Goal: Find specific page/section: Find specific page/section

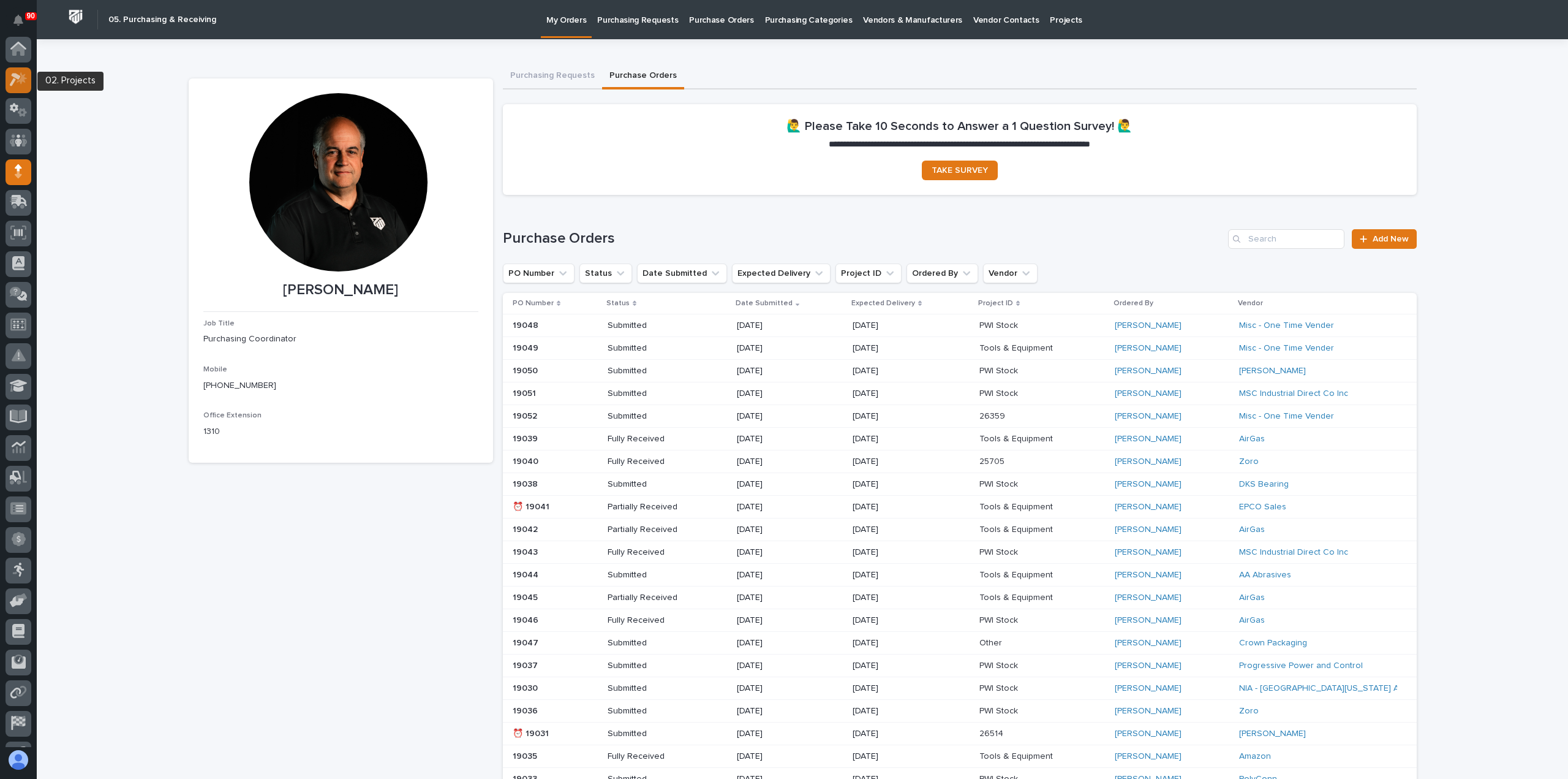
click at [21, 82] on icon at bounding box center [22, 79] width 11 height 12
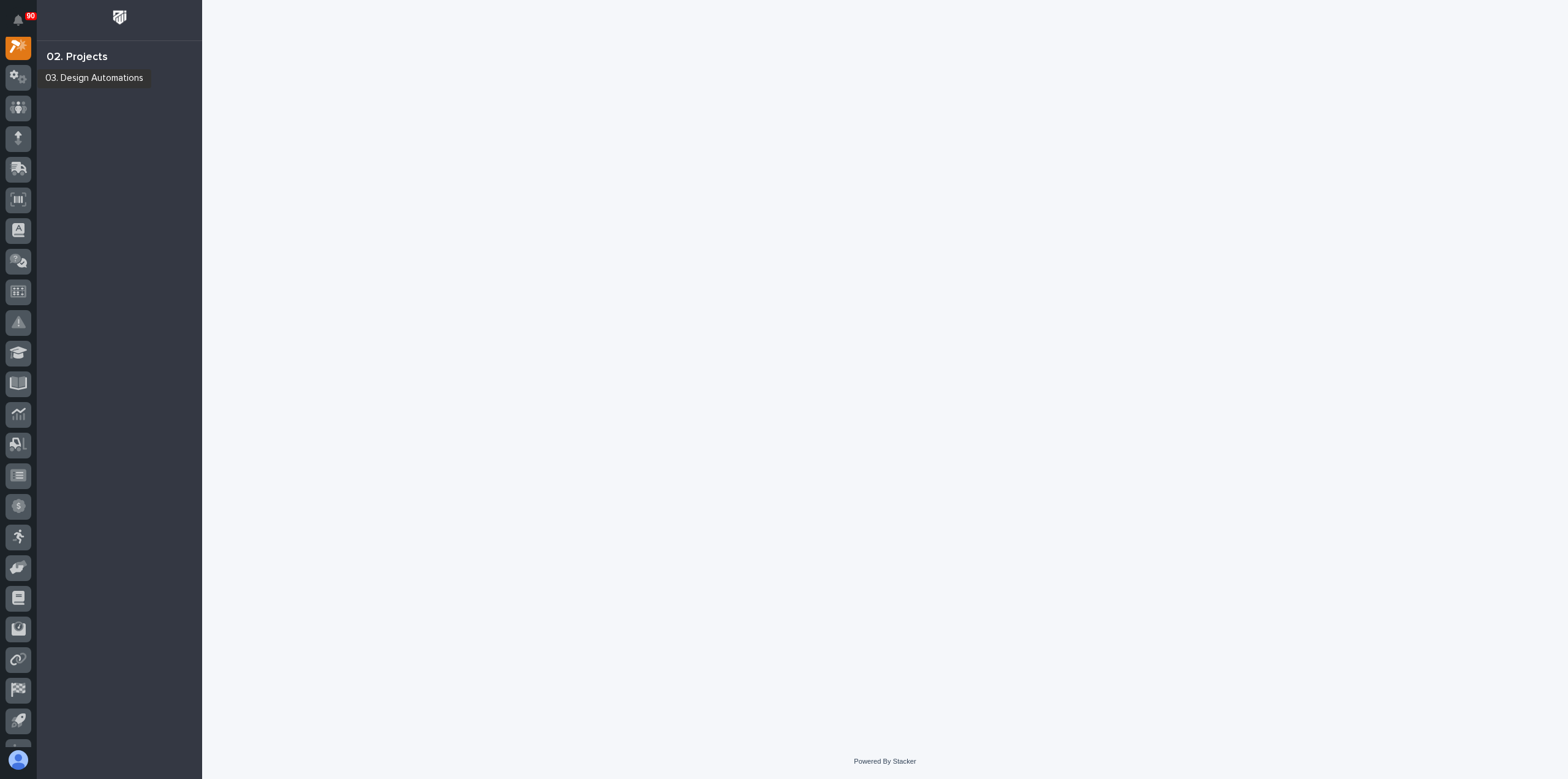
scroll to position [30, 0]
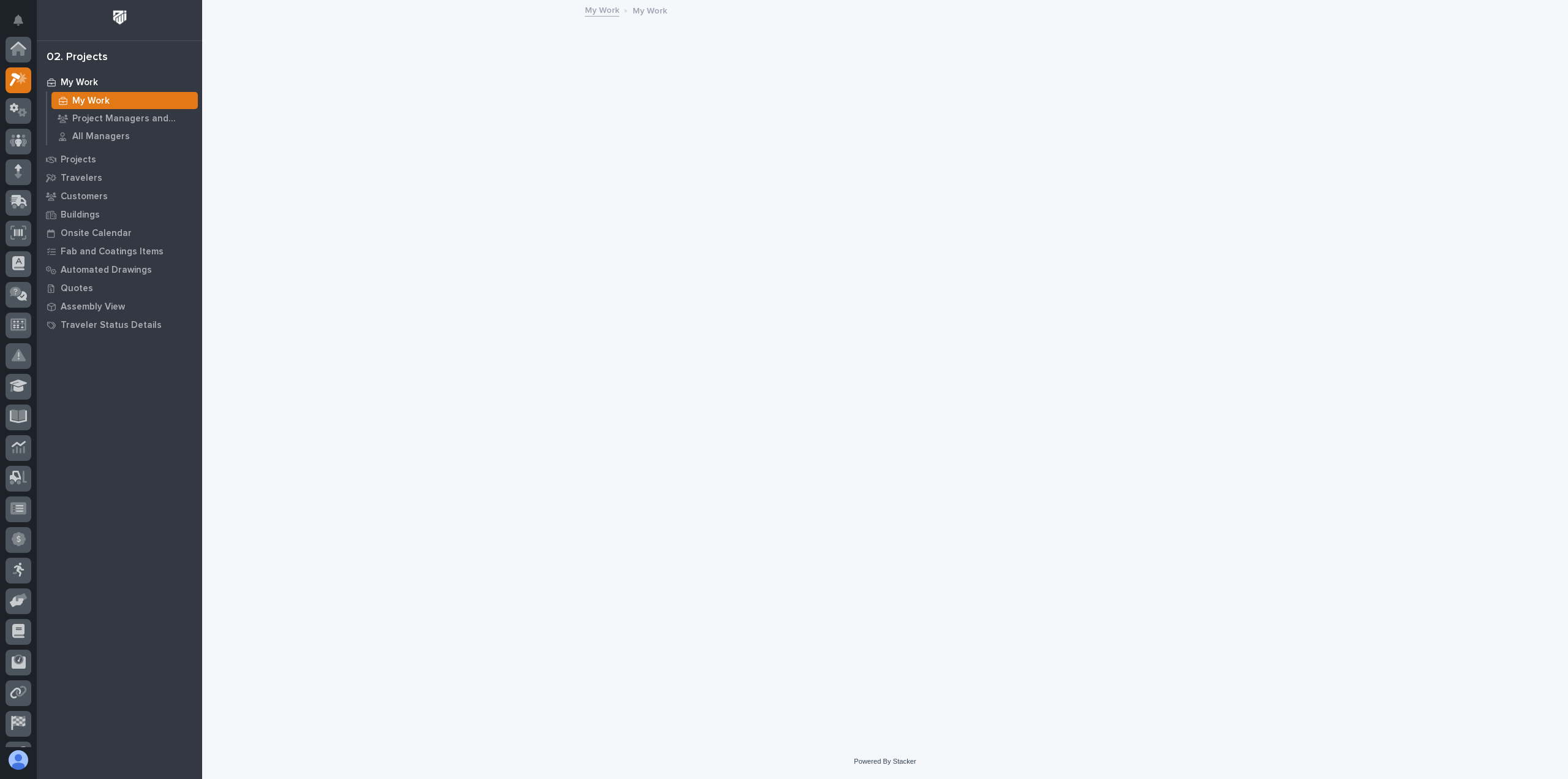
scroll to position [30, 0]
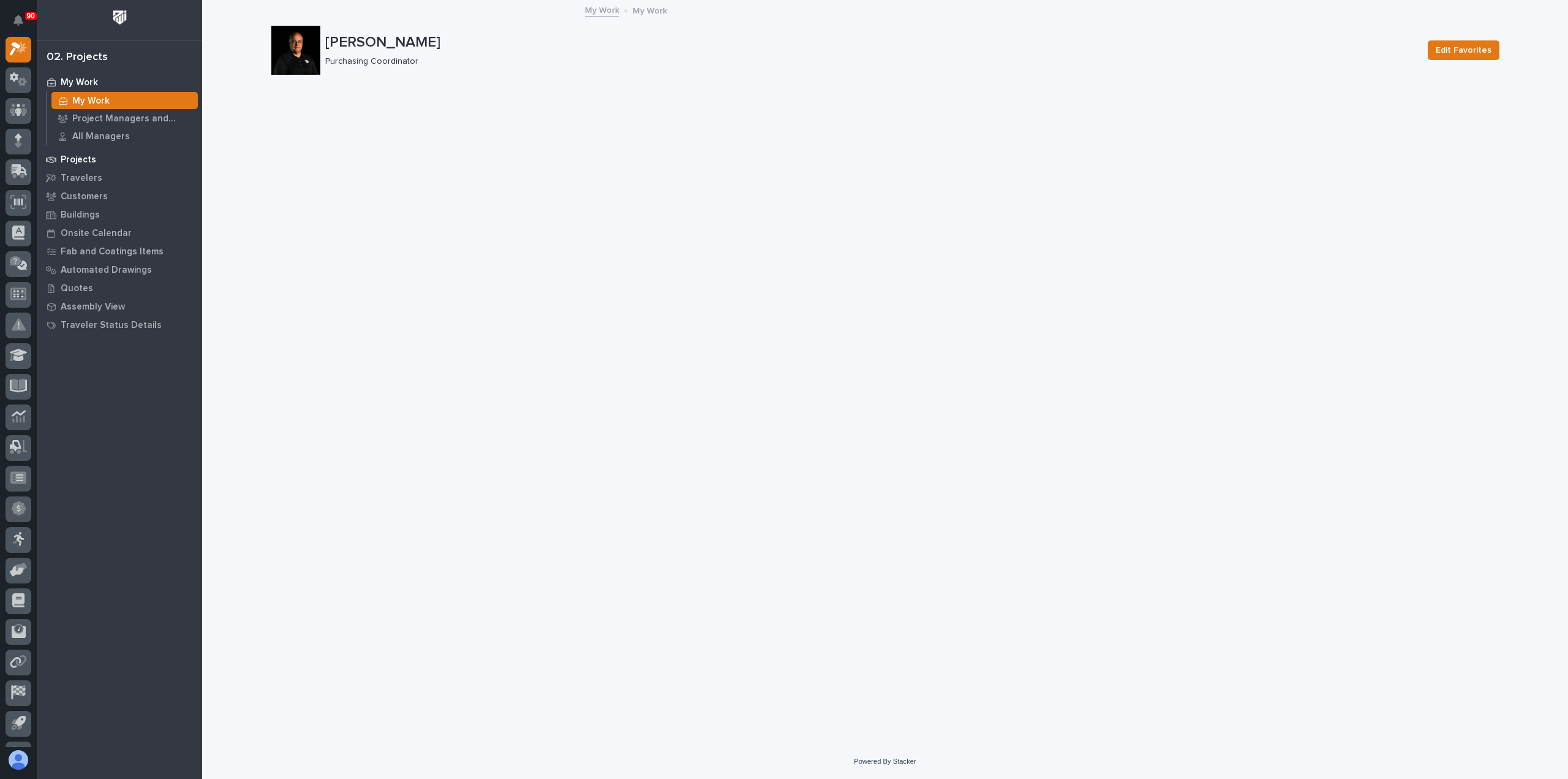
click at [76, 155] on p "Projects" at bounding box center [78, 160] width 35 height 11
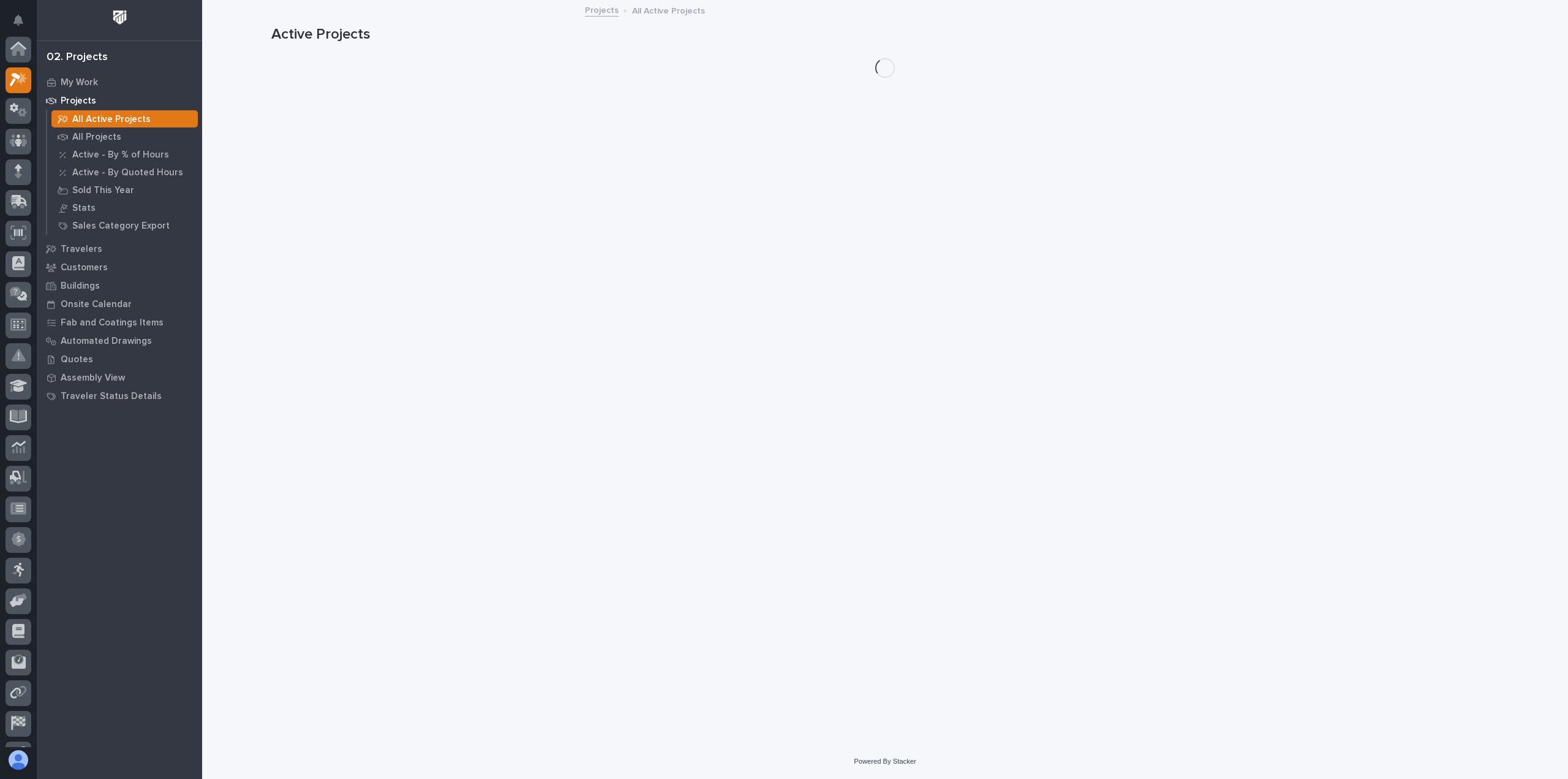
scroll to position [30, 0]
click at [102, 136] on p "All Projects" at bounding box center [97, 138] width 49 height 11
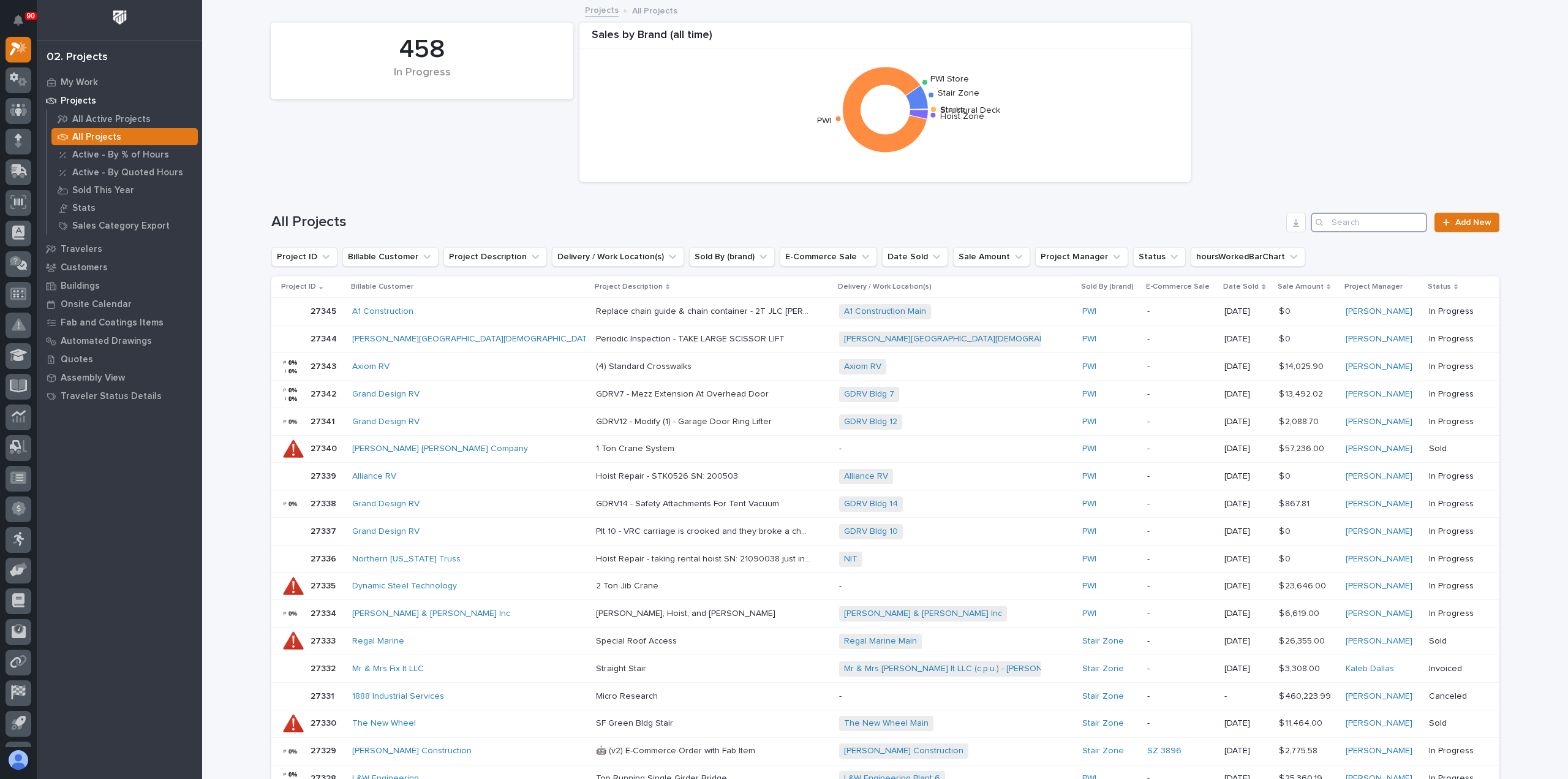
click at [1369, 223] on input "Search" at bounding box center [1369, 222] width 116 height 20
type input "26441"
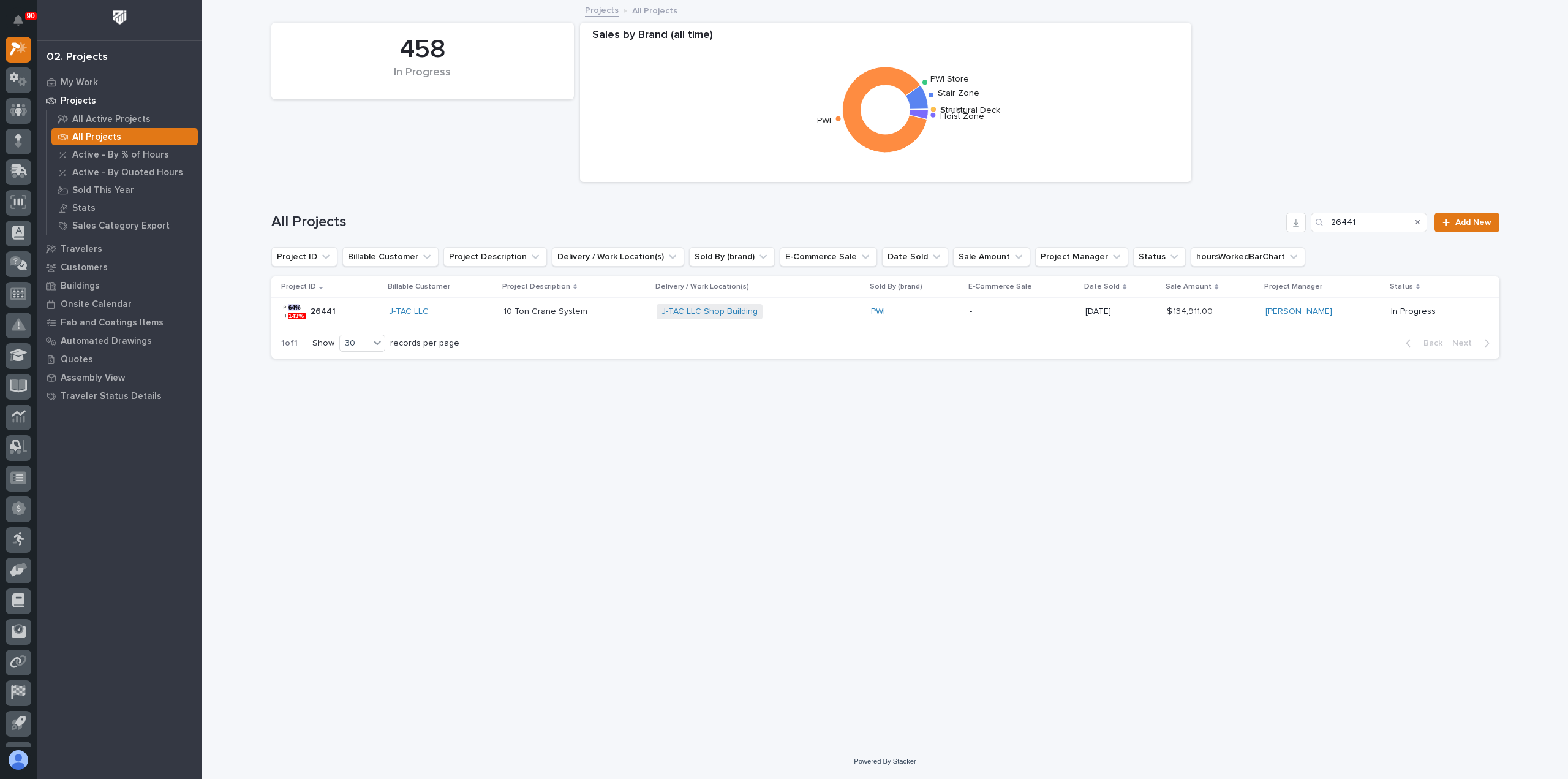
click at [466, 310] on div "J-TAC LLC" at bounding box center [441, 311] width 105 height 11
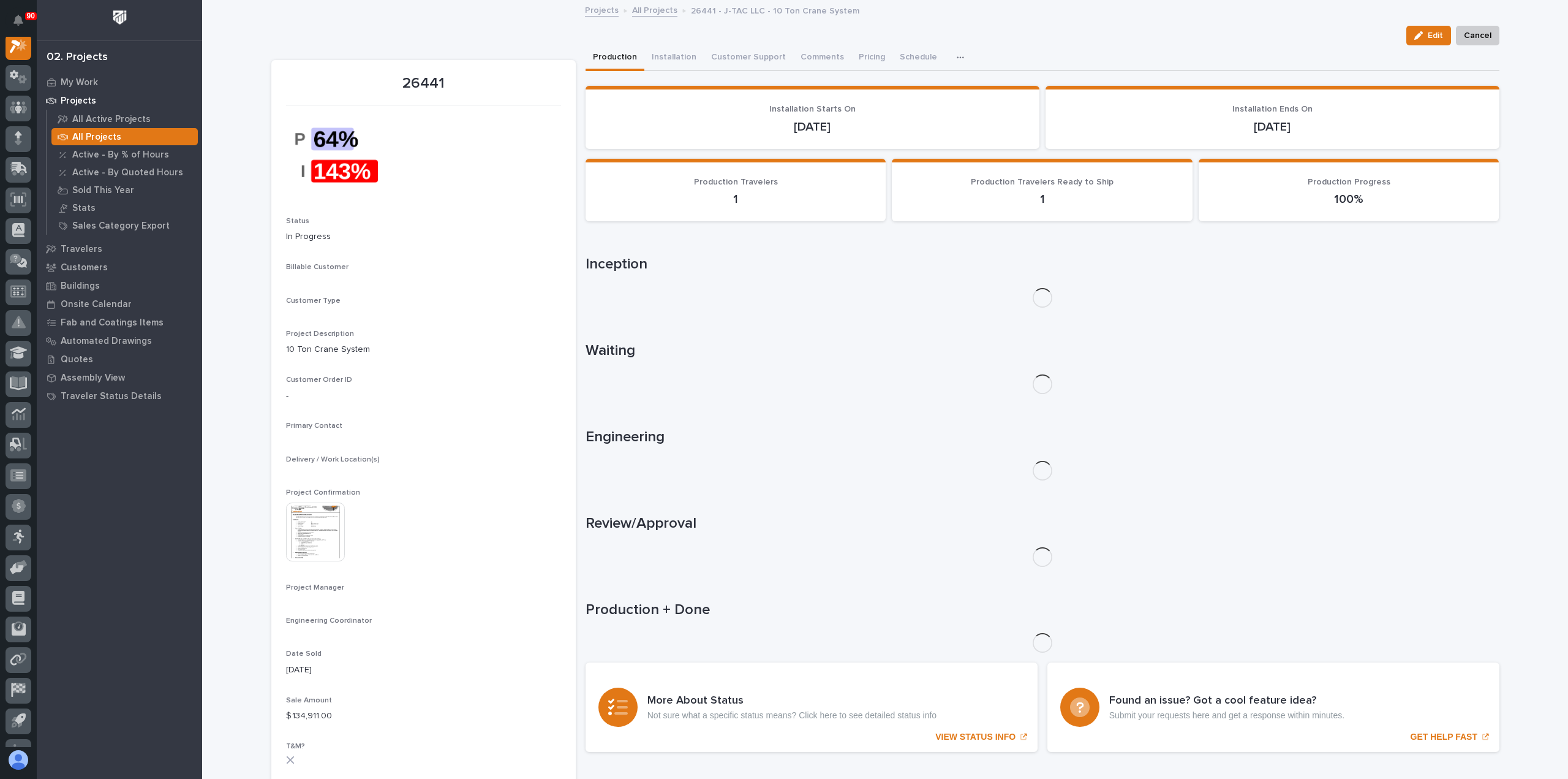
scroll to position [30, 0]
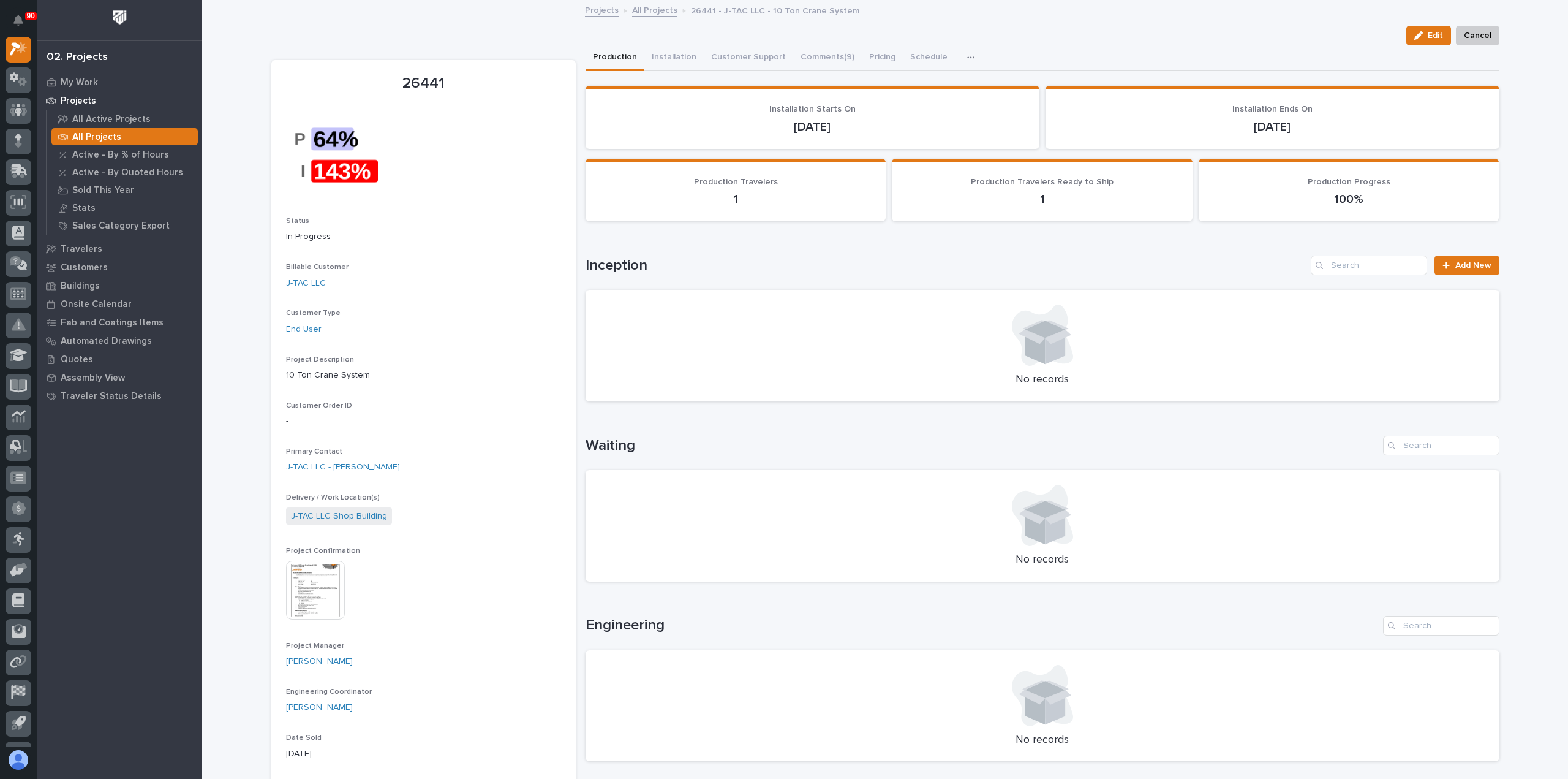
click at [310, 586] on img at bounding box center [315, 590] width 59 height 59
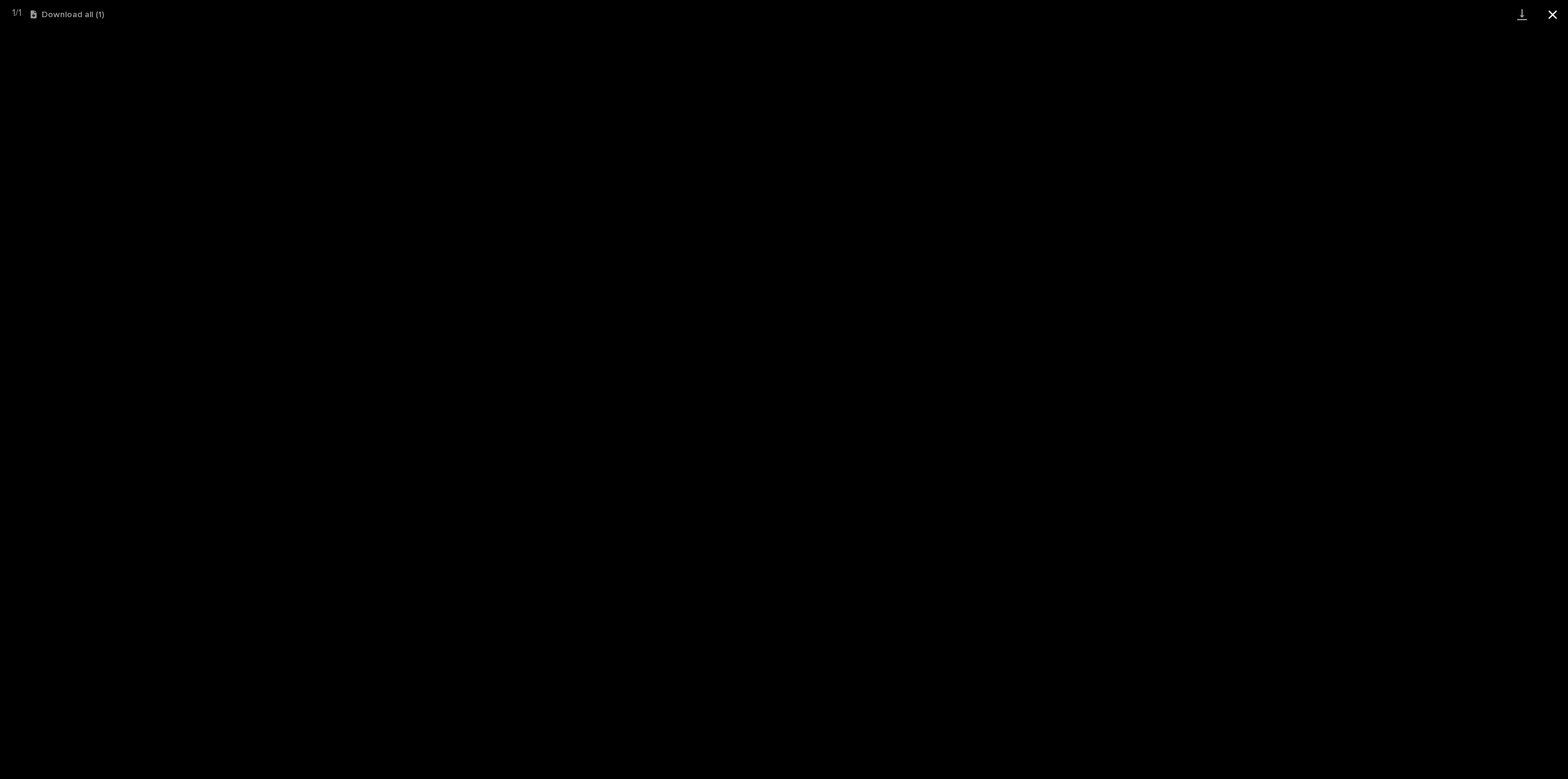
click at [1553, 14] on button "Close gallery" at bounding box center [1552, 14] width 30 height 29
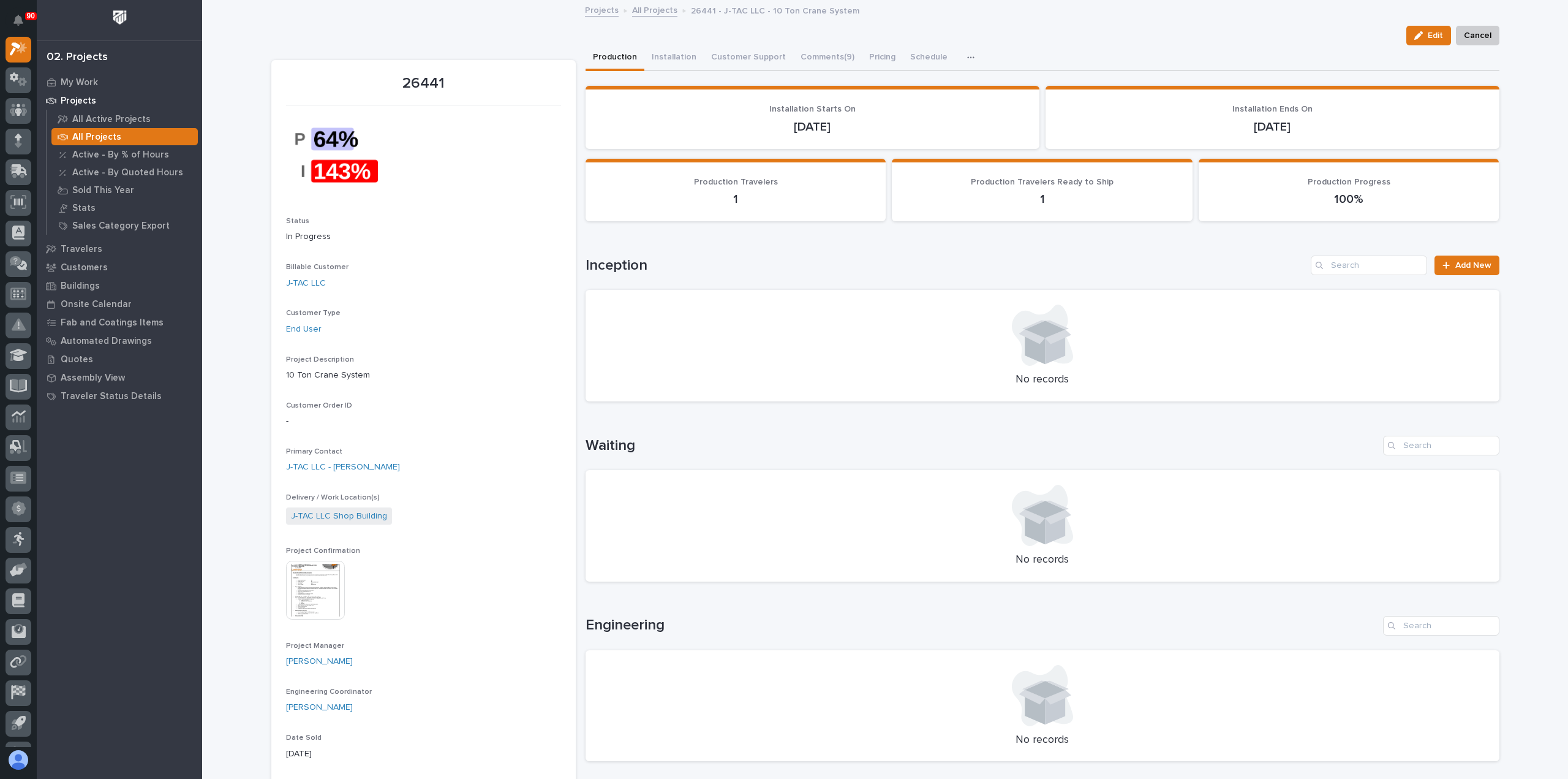
click at [97, 136] on p "All Projects" at bounding box center [97, 138] width 49 height 11
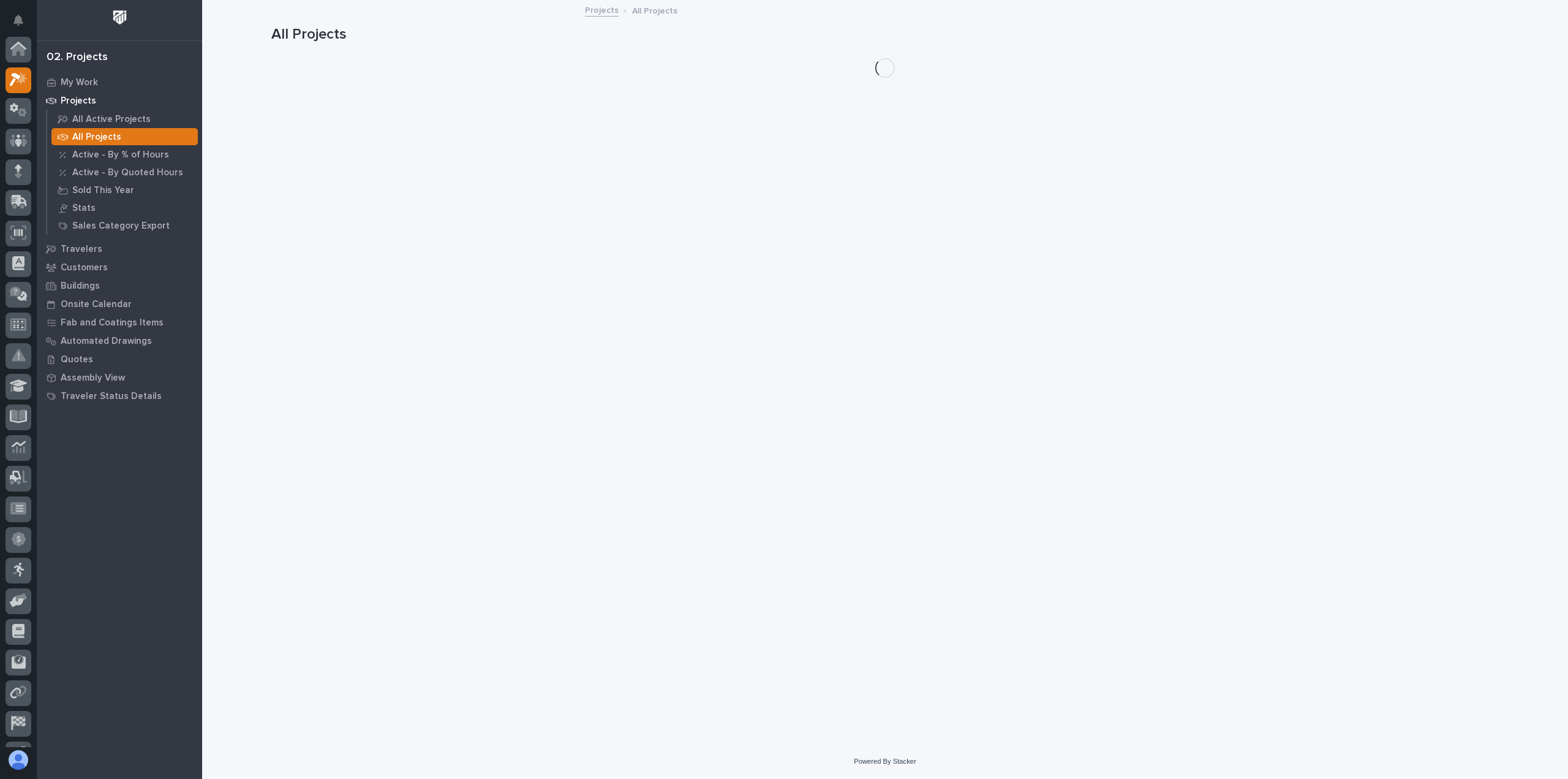
scroll to position [30, 0]
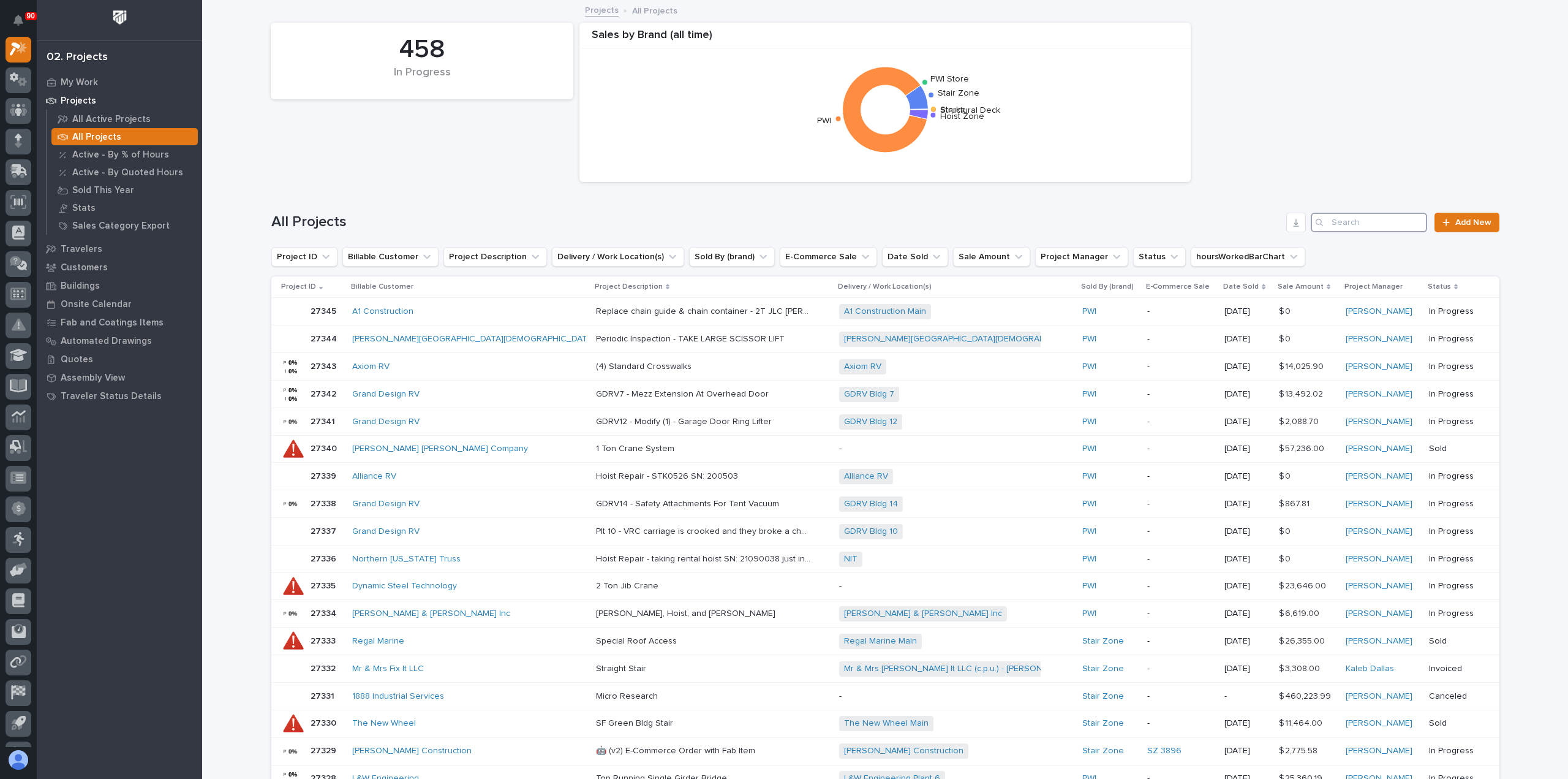
click at [1341, 219] on input "Search" at bounding box center [1369, 222] width 116 height 20
type input "25161"
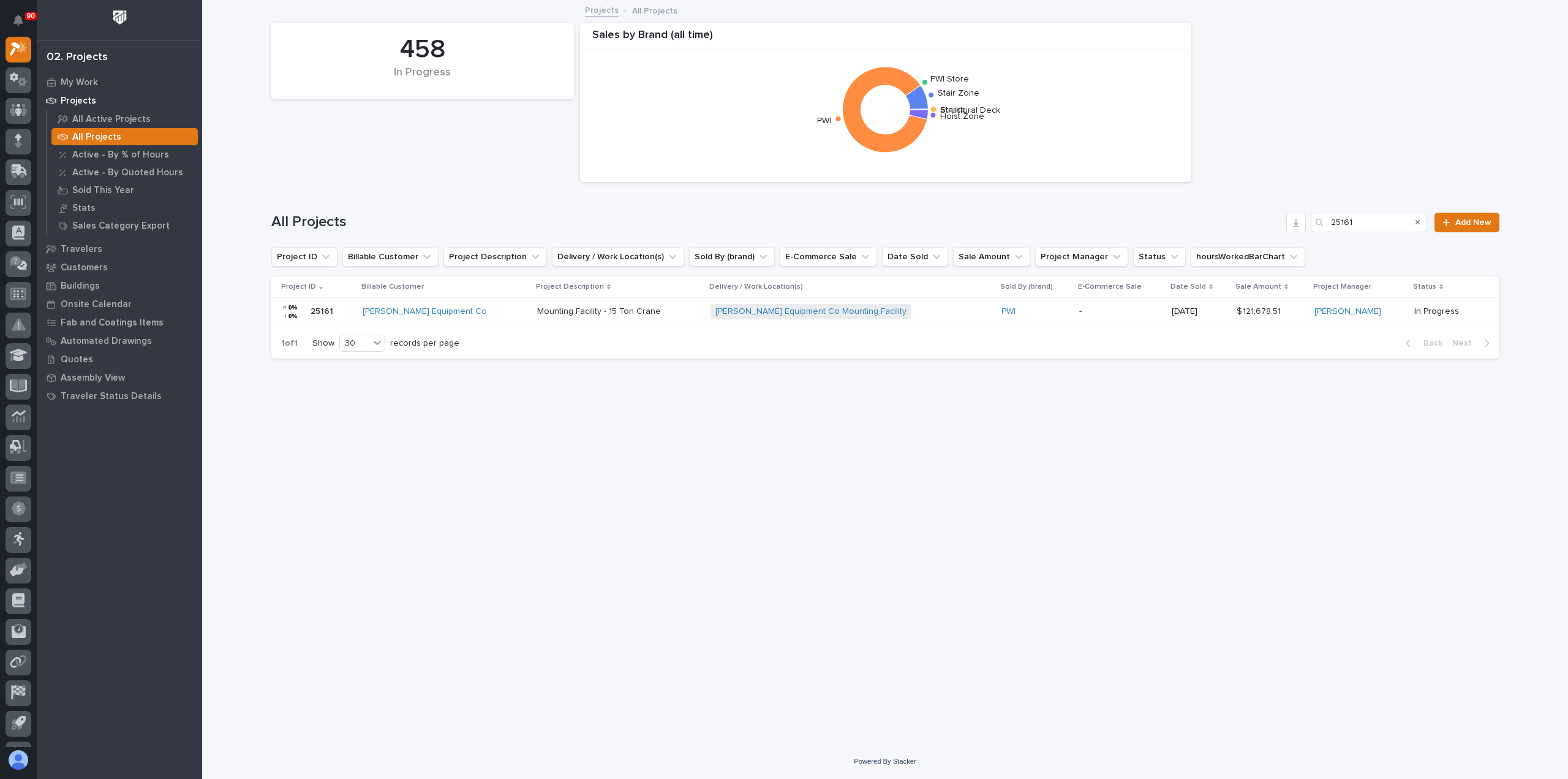
click at [477, 308] on div "Elliott Equipment Co" at bounding box center [444, 311] width 164 height 11
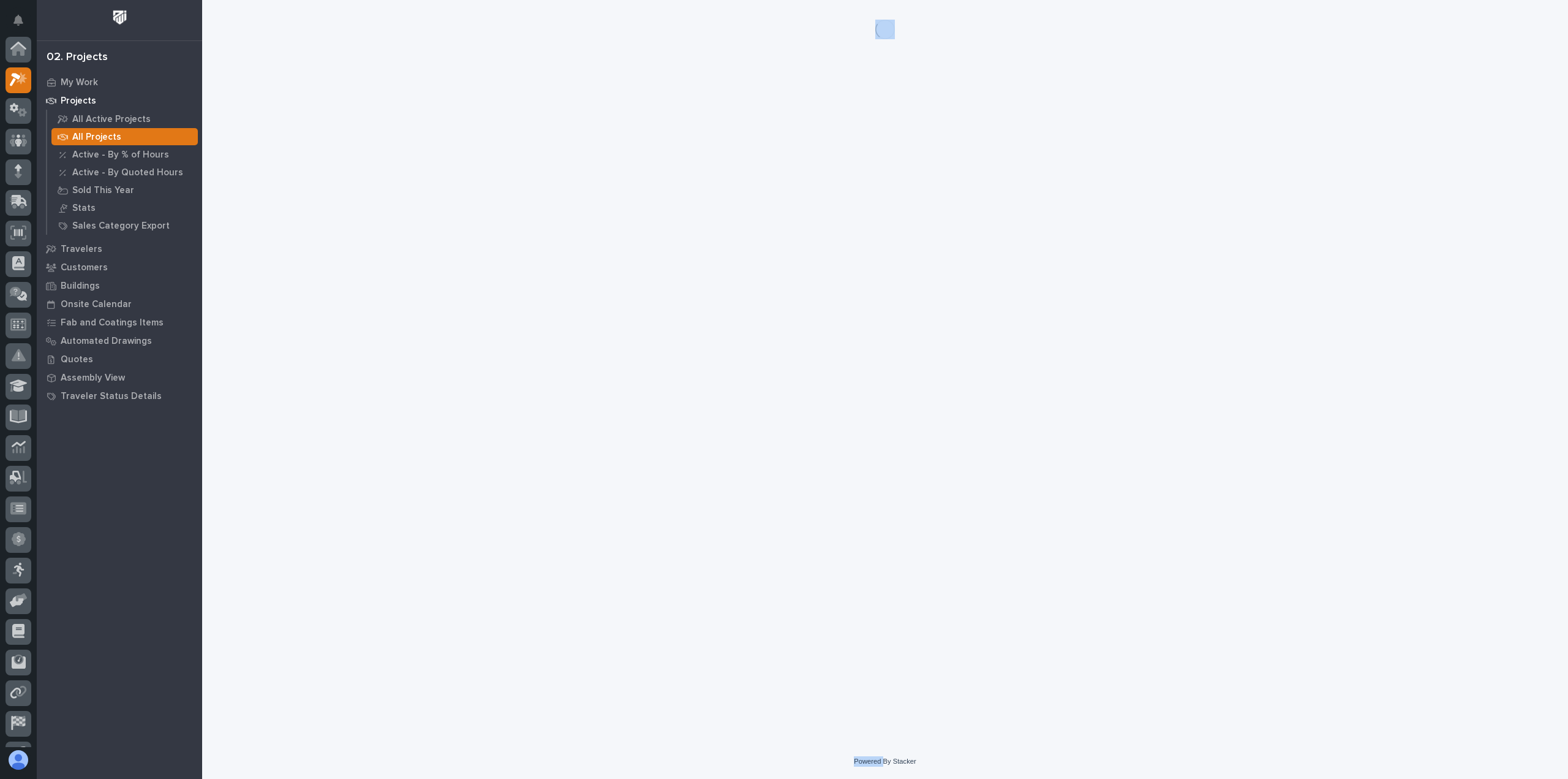
click at [477, 308] on div "Loading... Saving… Loading... Saving…" at bounding box center [885, 356] width 1240 height 713
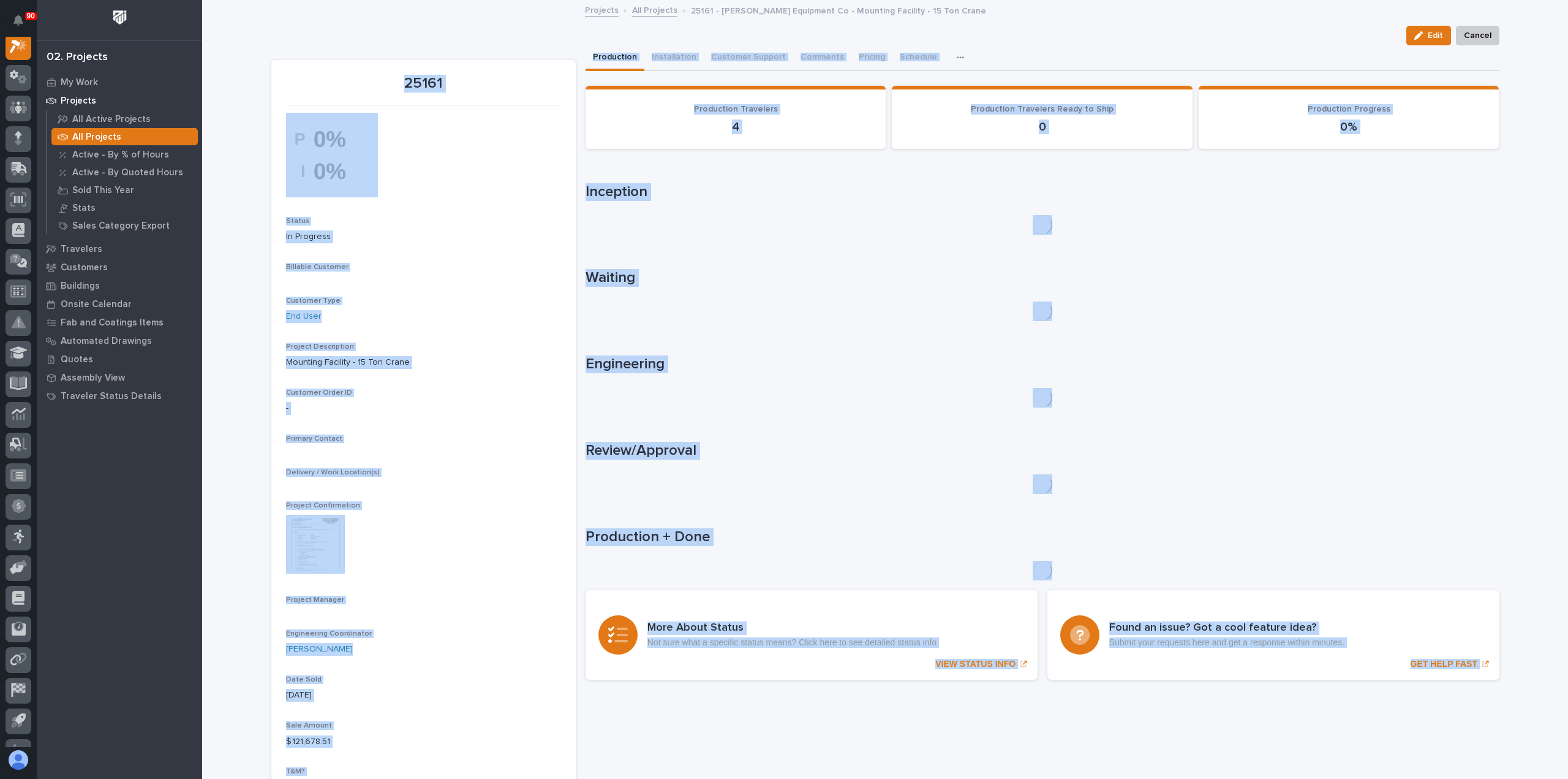
scroll to position [30, 0]
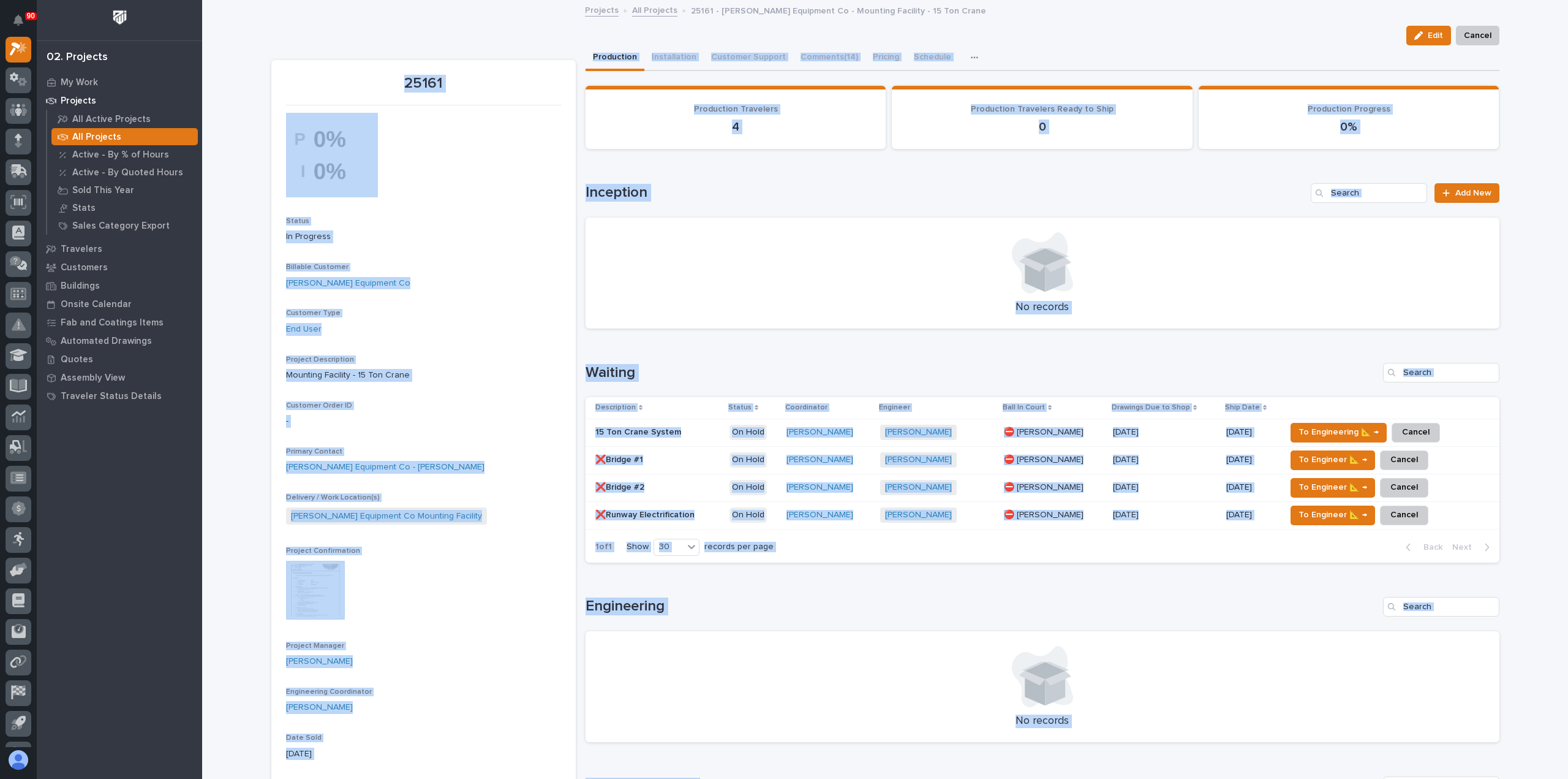
click at [393, 566] on div "This file cannot be opened Download File" at bounding box center [424, 591] width 275 height 61
click at [317, 586] on img at bounding box center [315, 590] width 59 height 59
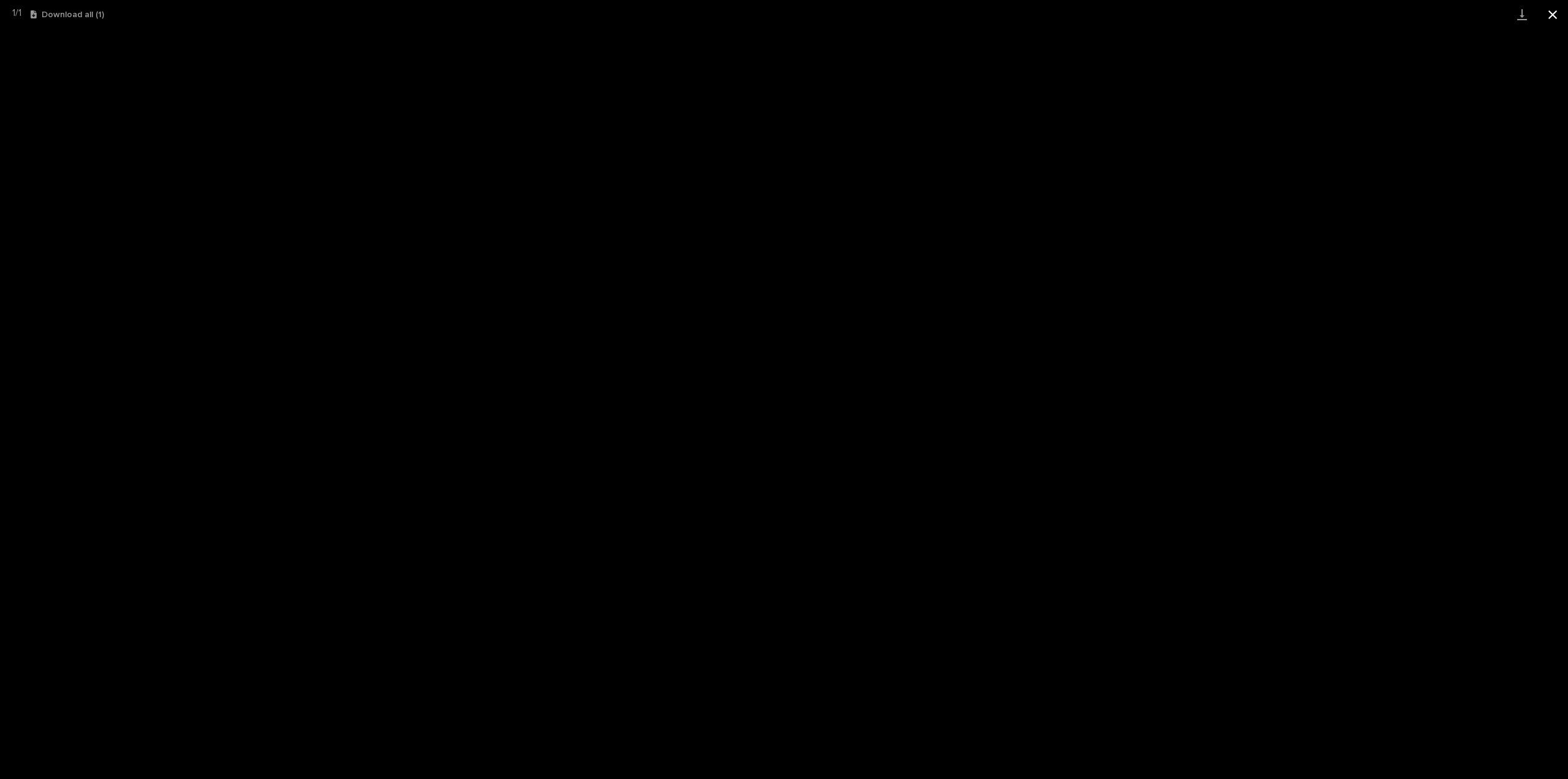
click at [1549, 11] on button "Close gallery" at bounding box center [1552, 14] width 30 height 29
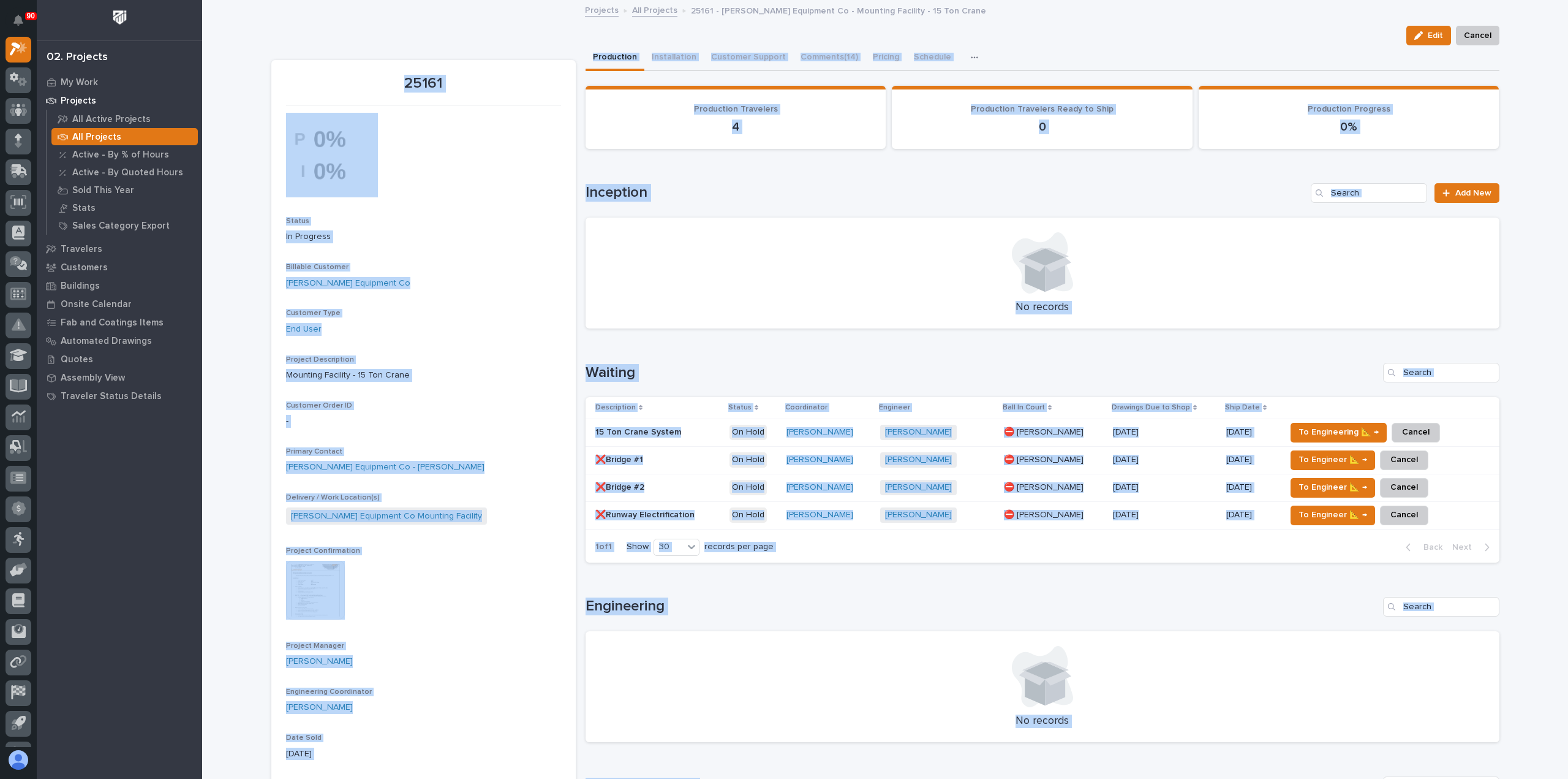
click at [63, 100] on p "Projects" at bounding box center [78, 101] width 35 height 11
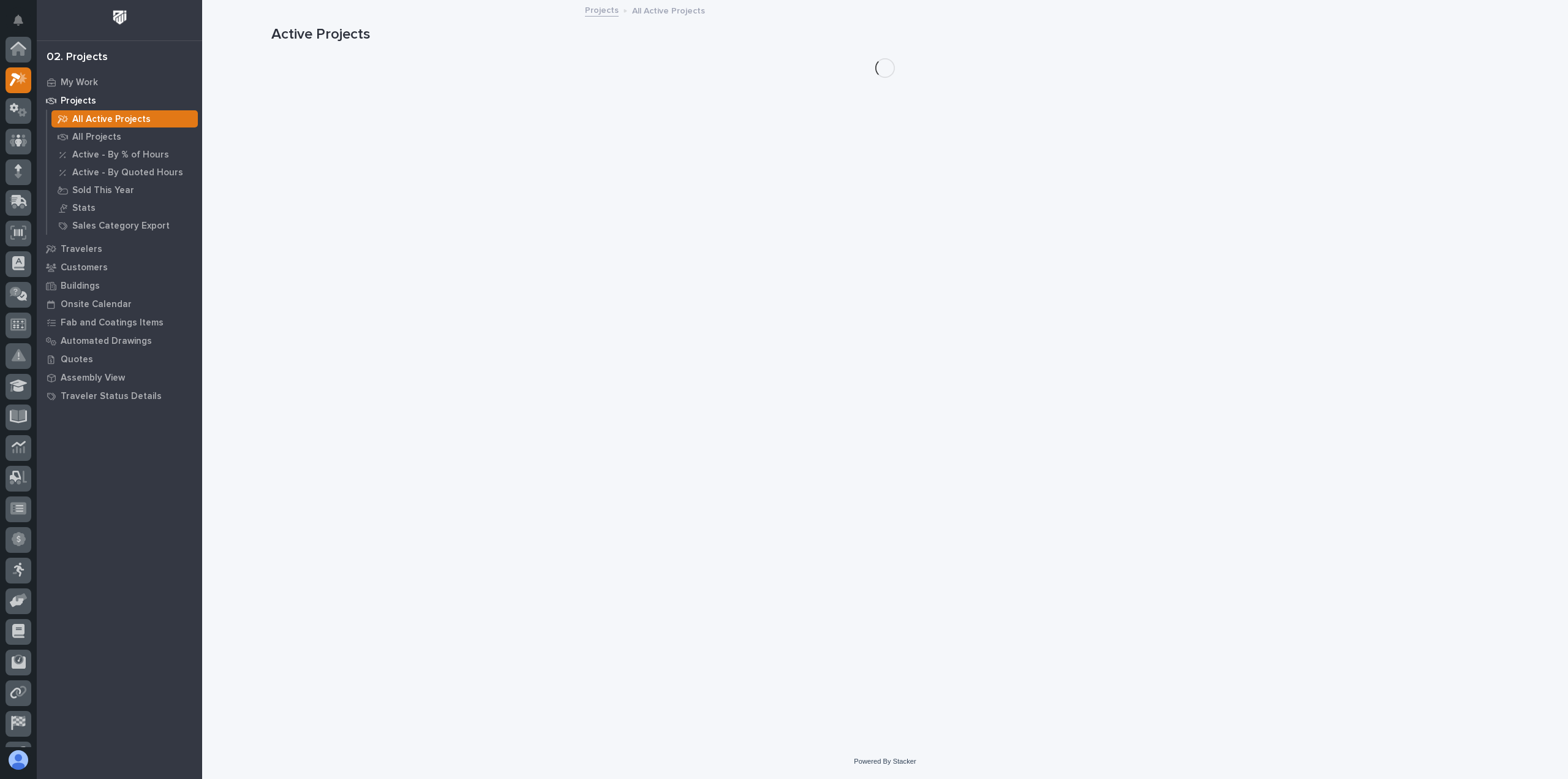
scroll to position [30, 0]
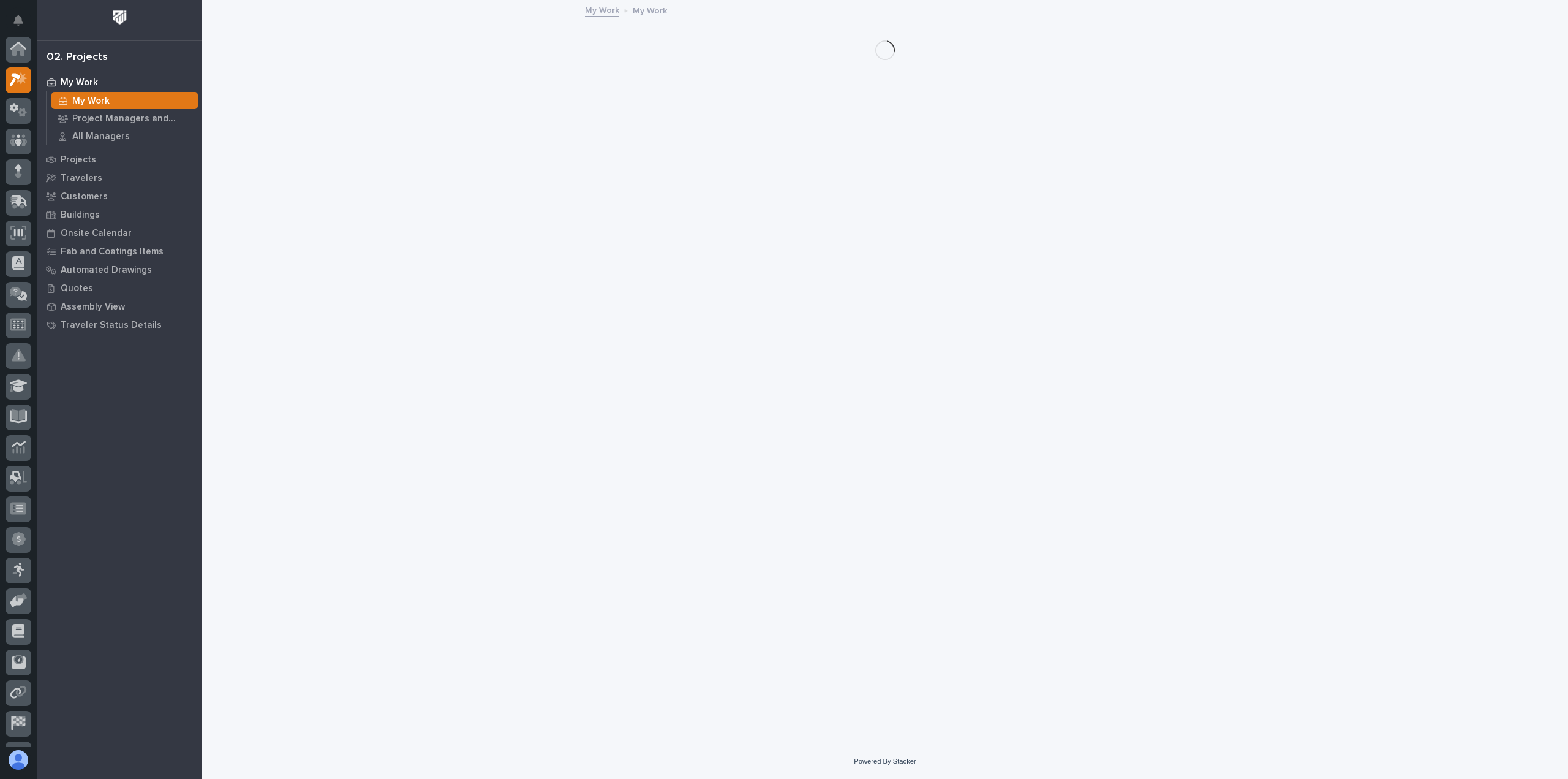
scroll to position [30, 0]
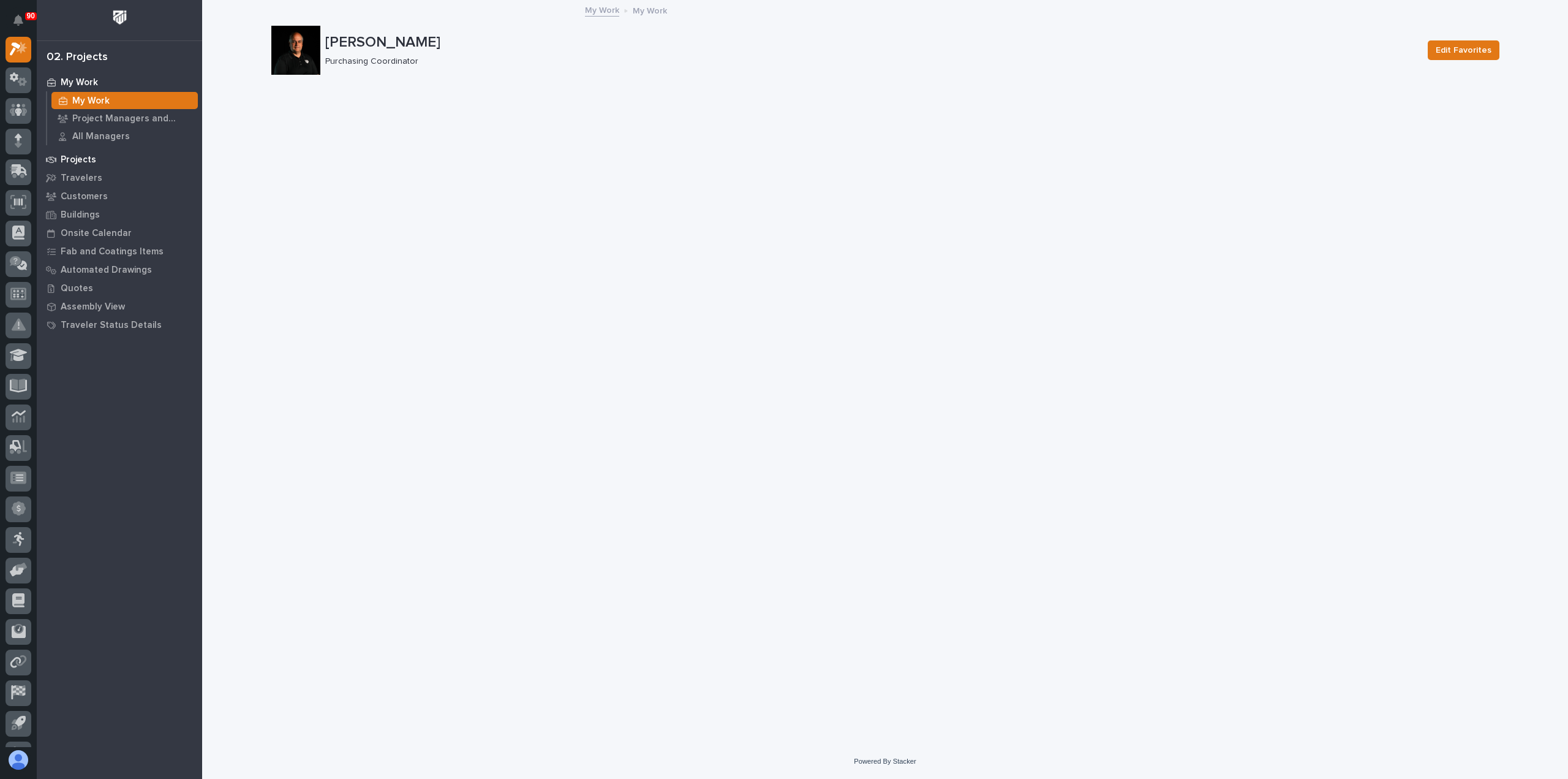
click at [77, 159] on p "Projects" at bounding box center [78, 160] width 35 height 11
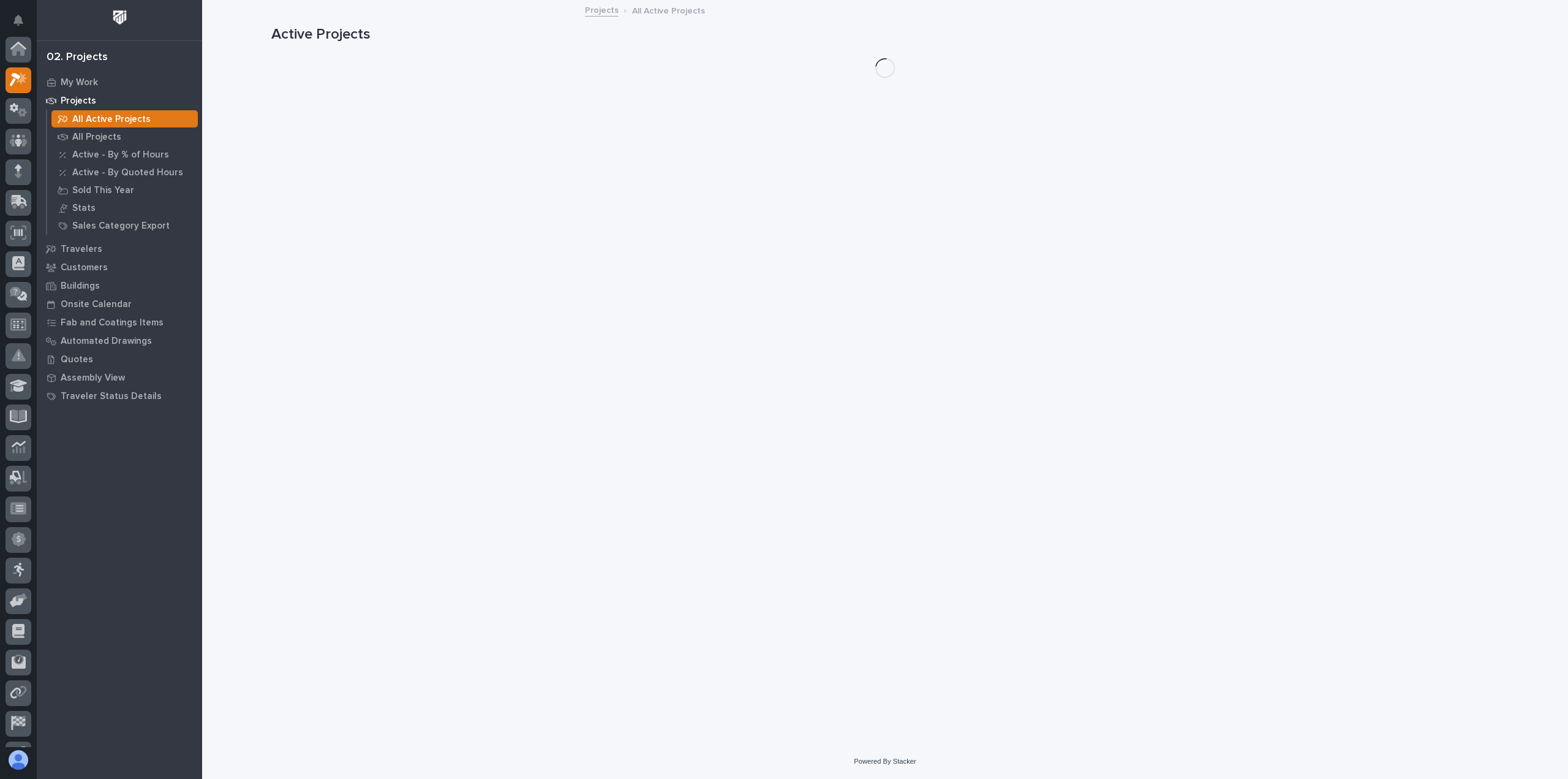
scroll to position [30, 0]
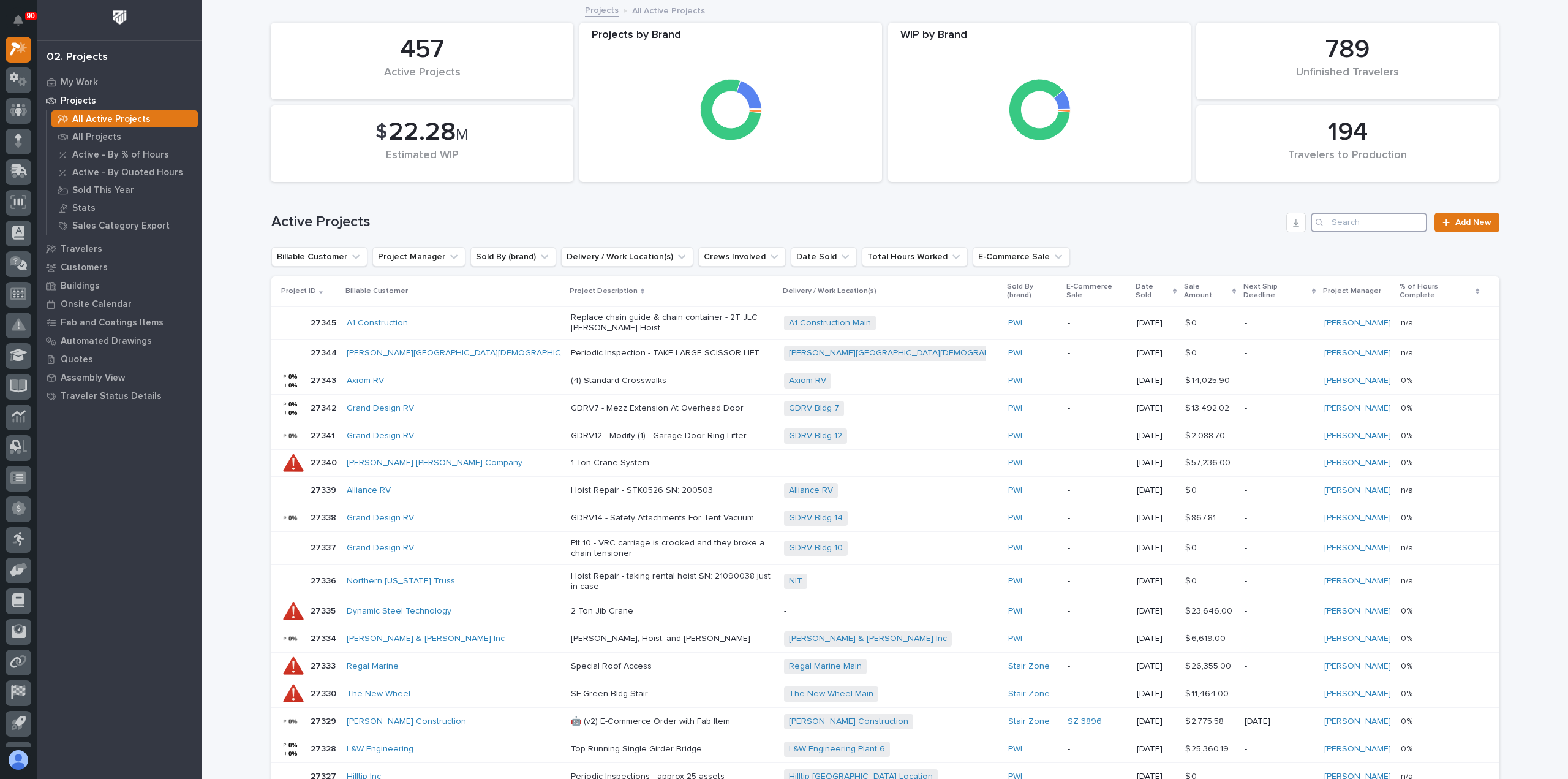
click at [1344, 224] on input "Search" at bounding box center [1369, 222] width 116 height 20
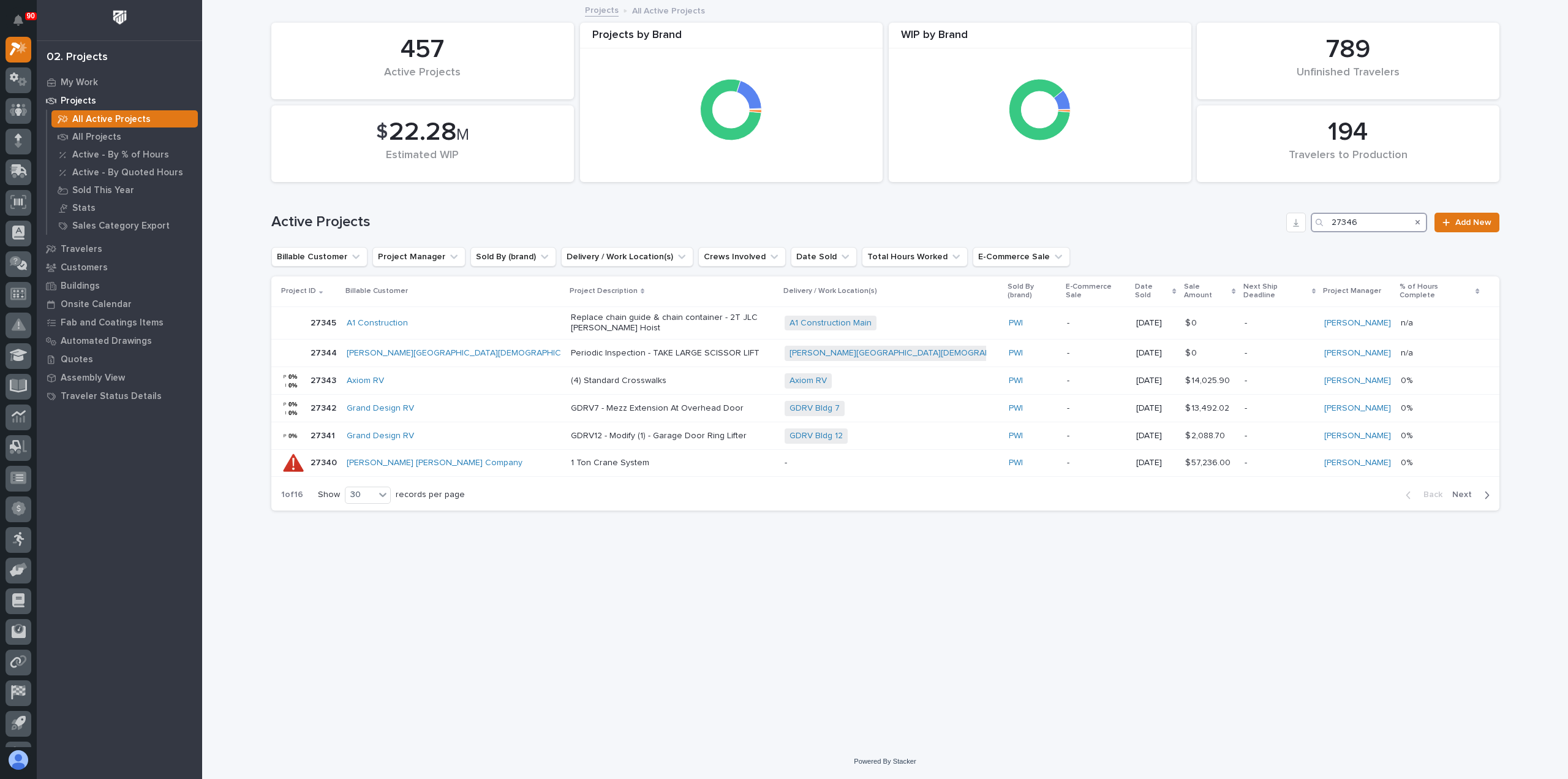
type input "27346"
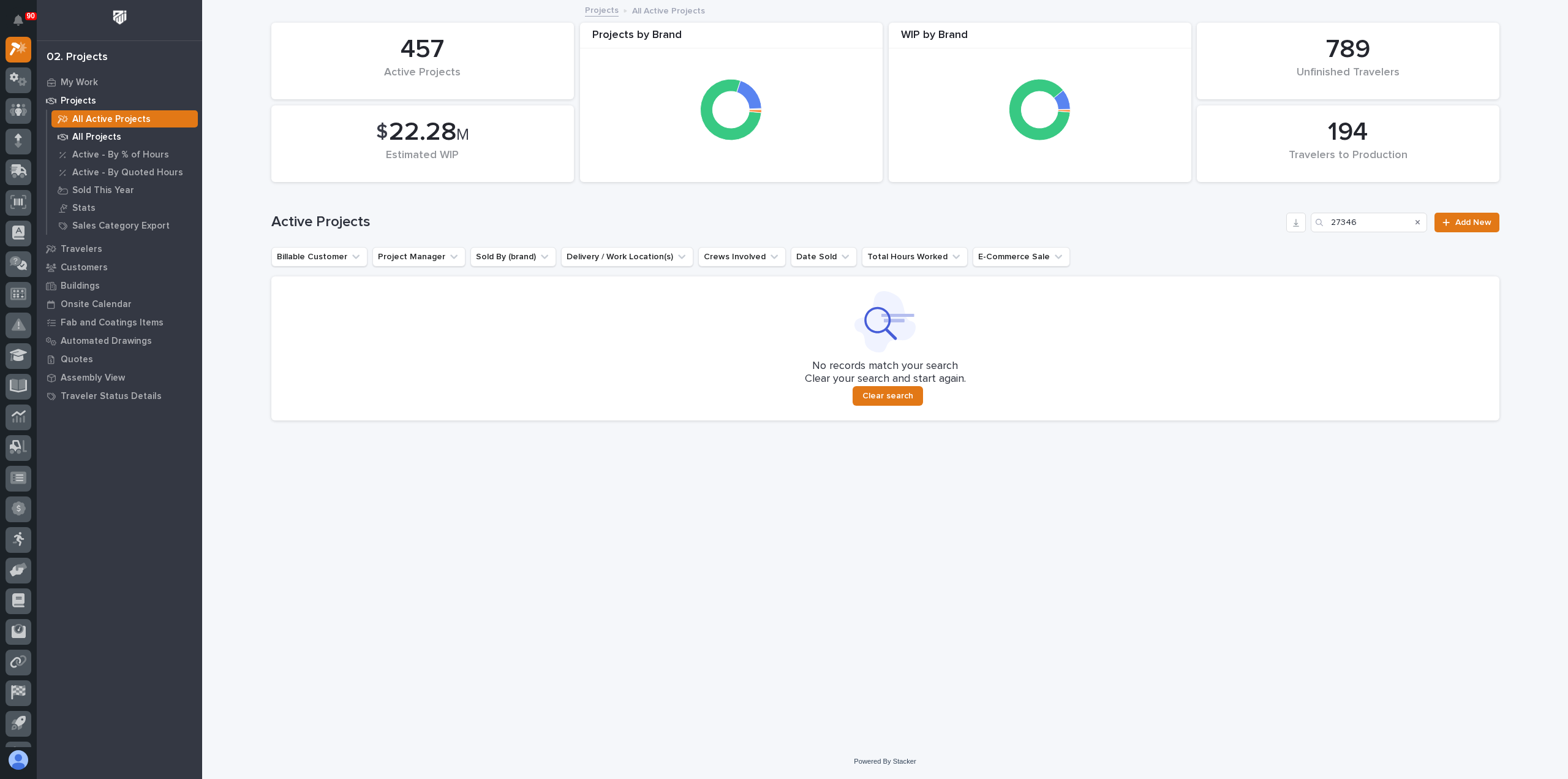
click at [88, 138] on p "All Projects" at bounding box center [97, 138] width 49 height 11
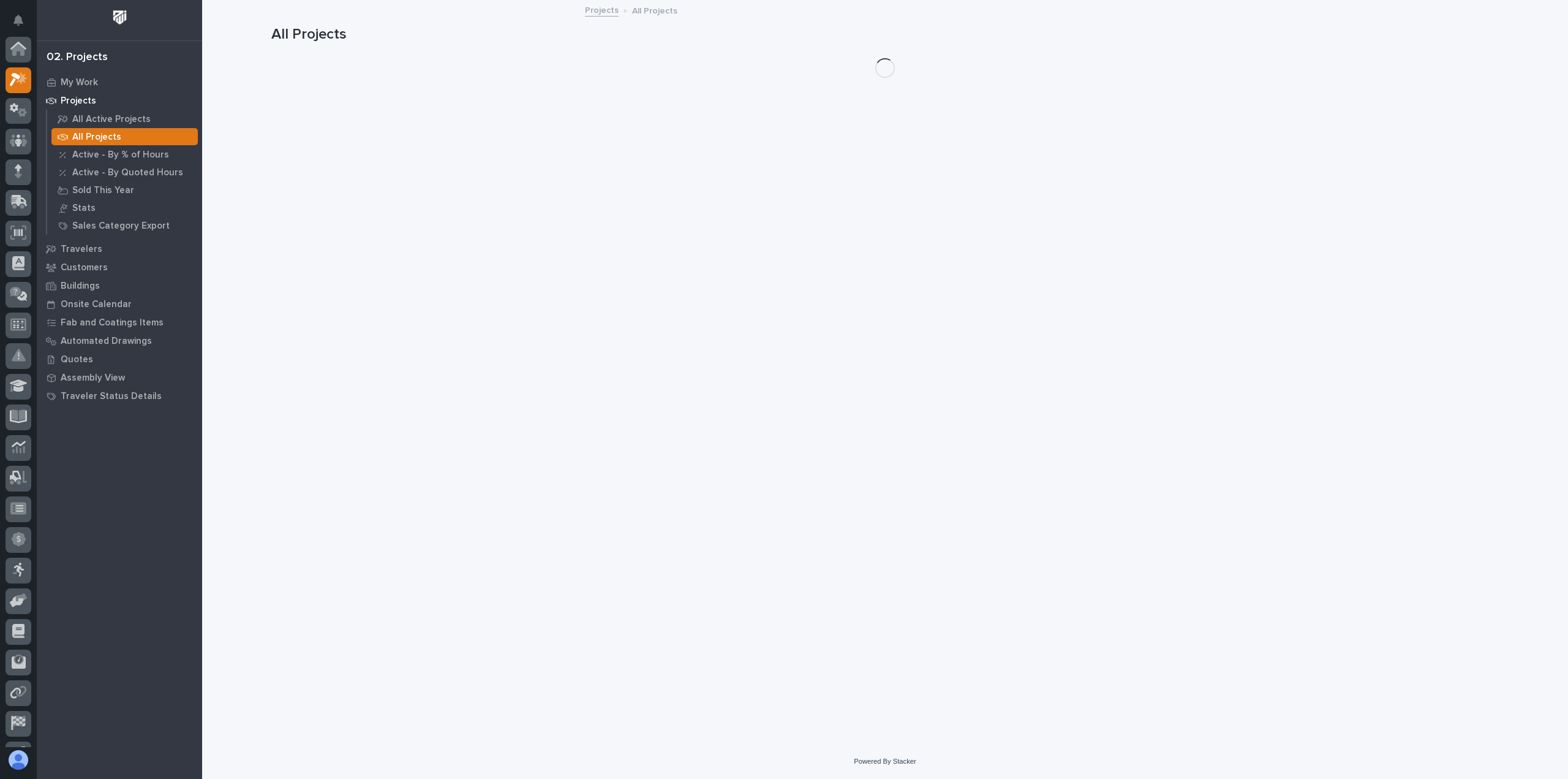
scroll to position [30, 0]
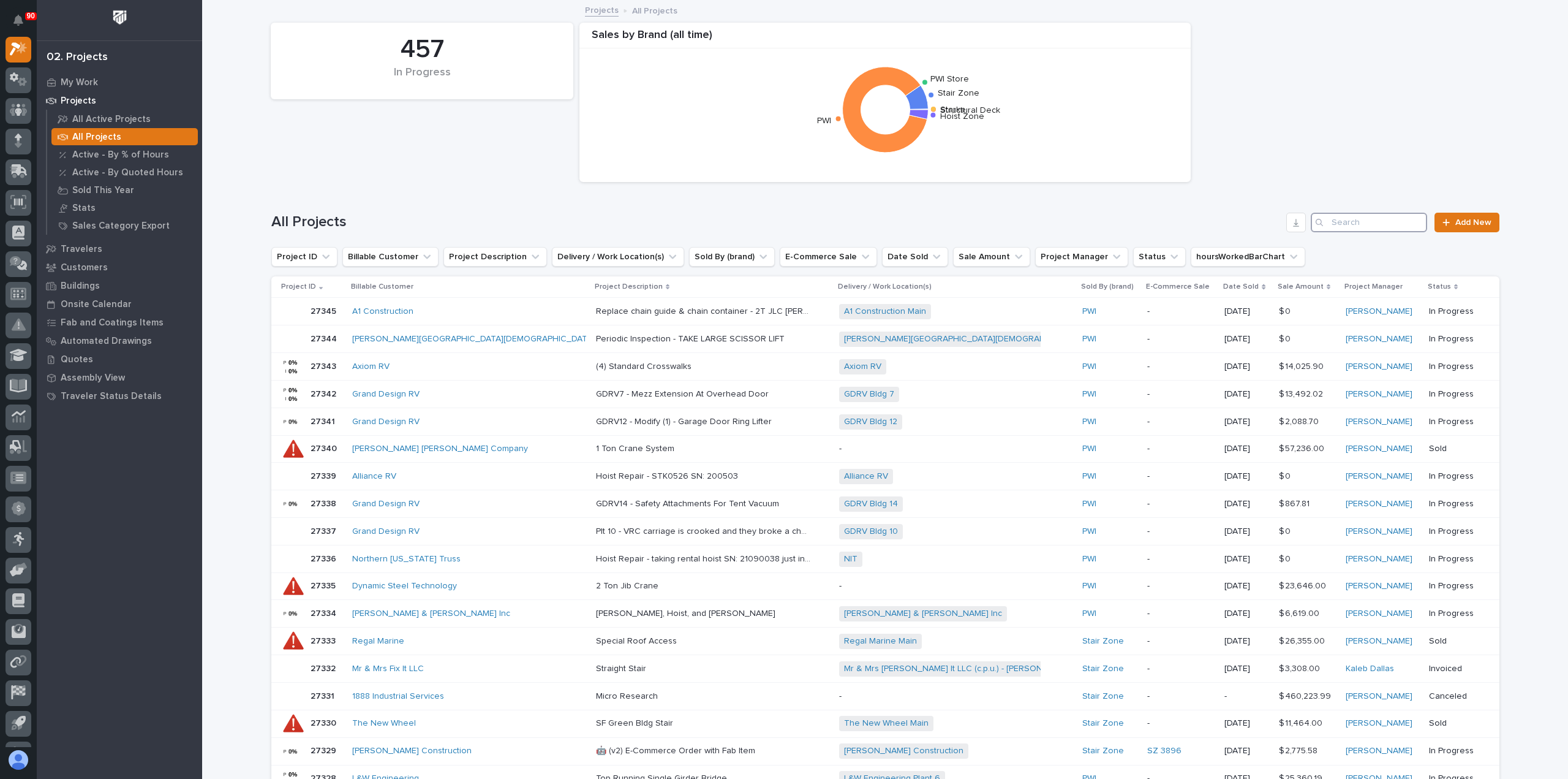
click at [1344, 226] on input "Search" at bounding box center [1369, 222] width 116 height 20
type input "27346"
